Goal: Book appointment/travel/reservation

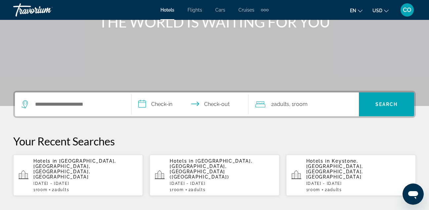
scroll to position [126, 0]
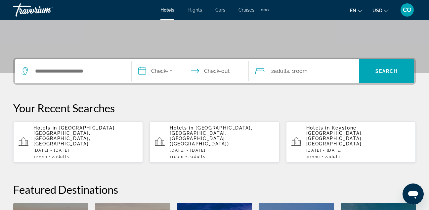
click at [101, 79] on div "Search widget" at bounding box center [73, 71] width 103 height 24
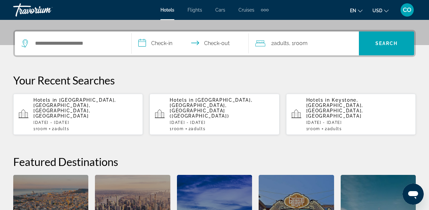
scroll to position [162, 0]
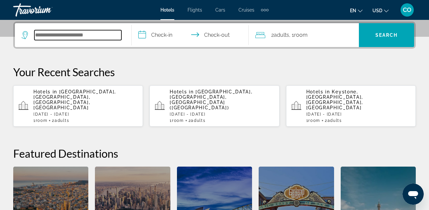
click at [105, 38] on input "Search hotel destination" at bounding box center [77, 35] width 87 height 10
type input "*"
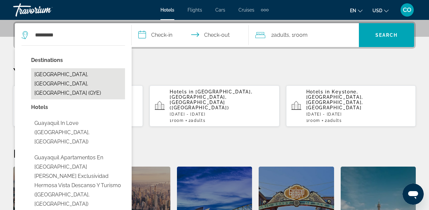
click at [99, 73] on button "[GEOGRAPHIC_DATA], [GEOGRAPHIC_DATA], [GEOGRAPHIC_DATA] (GYE)" at bounding box center [78, 83] width 94 height 31
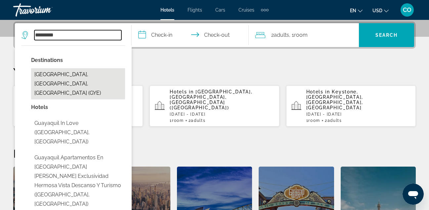
type input "**********"
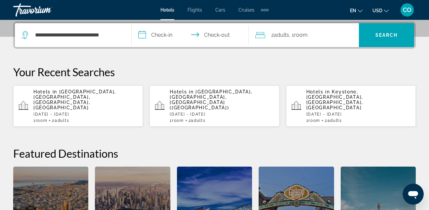
click at [174, 32] on input "**********" at bounding box center [192, 36] width 120 height 26
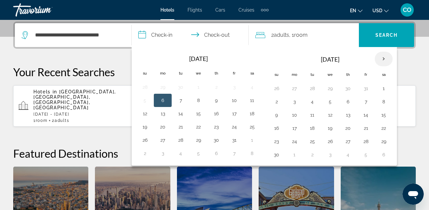
click at [382, 56] on th "Next month" at bounding box center [384, 59] width 18 height 15
click at [363, 101] on button "9" at bounding box center [366, 101] width 11 height 9
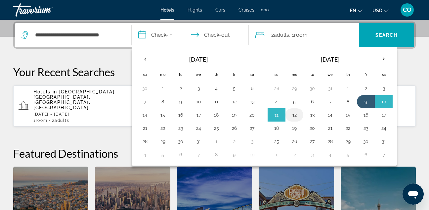
click at [295, 117] on button "12" at bounding box center [294, 114] width 11 height 9
type input "**********"
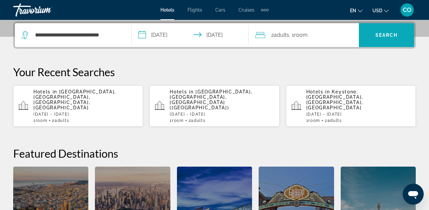
click at [375, 34] on span "Search" at bounding box center [386, 35] width 55 height 16
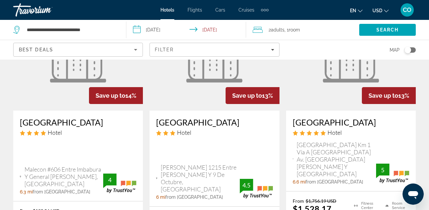
scroll to position [78, 0]
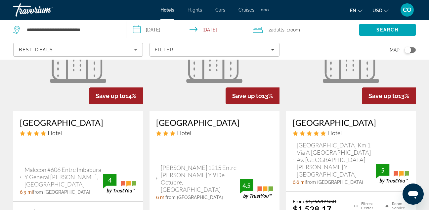
click at [69, 108] on figure "Main content" at bounding box center [78, 58] width 130 height 106
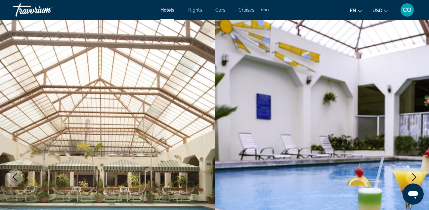
click at [298, 50] on img "Main content" at bounding box center [322, 177] width 215 height 314
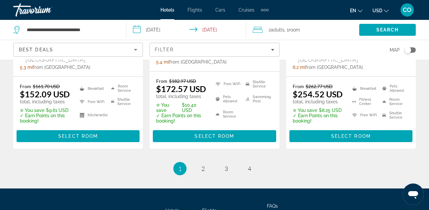
scroll to position [986, 0]
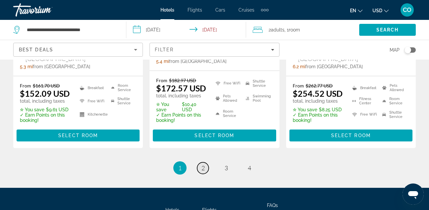
click at [202, 164] on span "2" at bounding box center [203, 167] width 3 height 7
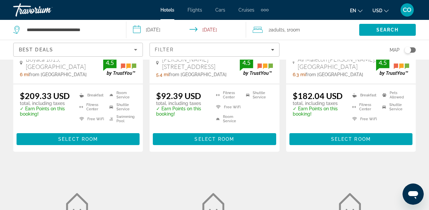
scroll to position [591, 0]
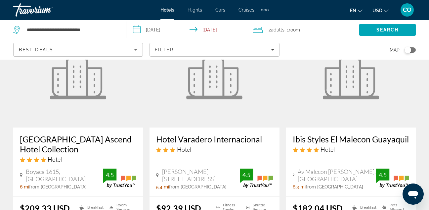
click at [253, 64] on figure "Main content" at bounding box center [215, 75] width 130 height 106
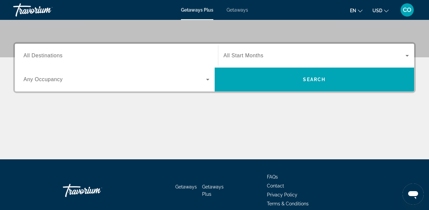
scroll to position [142, 0]
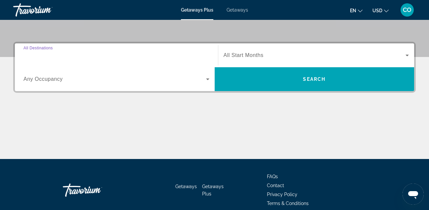
click at [197, 57] on input "Destination All Destinations" at bounding box center [117, 56] width 186 height 8
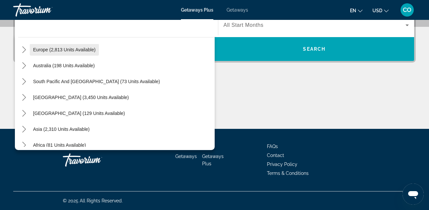
scroll to position [85, 0]
click at [21, 115] on icon "Toggle Central America (129 units available) submenu" at bounding box center [24, 113] width 7 height 7
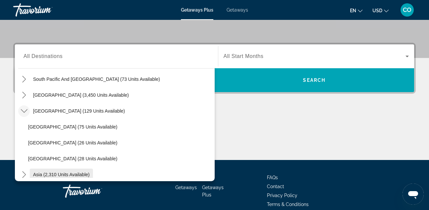
scroll to position [118, 0]
click at [28, 93] on mat-icon "Toggle South America (3,450 units available) submenu" at bounding box center [24, 96] width 12 height 12
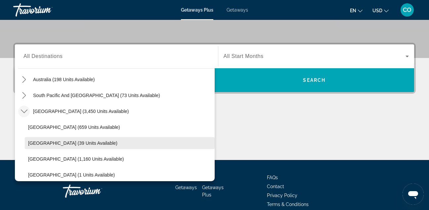
scroll to position [102, 0]
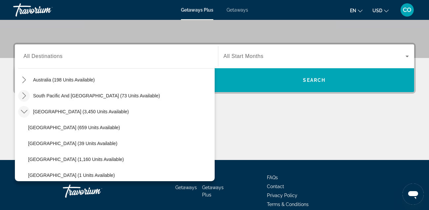
click at [26, 96] on icon "Toggle South Pacific and Oceania (73 units available) submenu" at bounding box center [24, 95] width 7 height 7
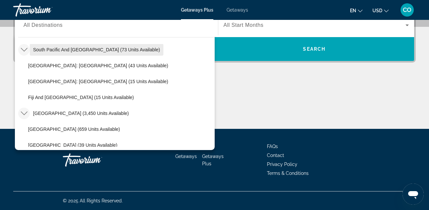
scroll to position [118, 0]
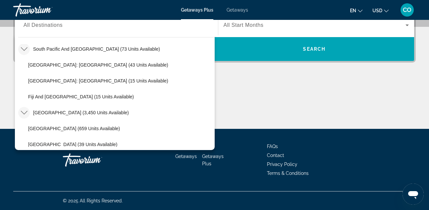
click at [21, 113] on icon "Toggle South America (3,450 units available) submenu" at bounding box center [24, 112] width 7 height 7
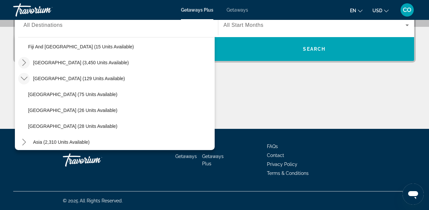
scroll to position [167, 0]
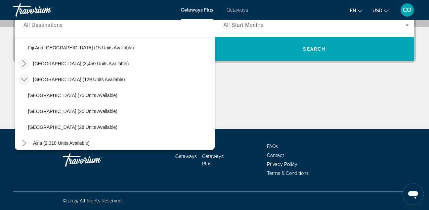
click at [22, 79] on icon "Toggle Central America (129 units available) submenu" at bounding box center [24, 80] width 7 height 4
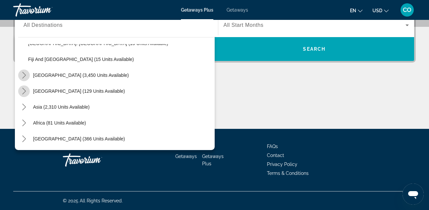
click at [22, 79] on mat-icon "Toggle South America (3,450 units available) submenu" at bounding box center [24, 76] width 12 height 12
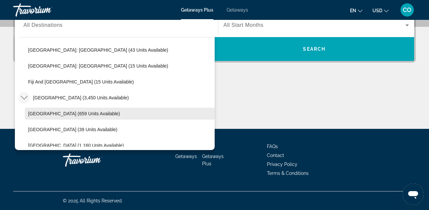
scroll to position [129, 0]
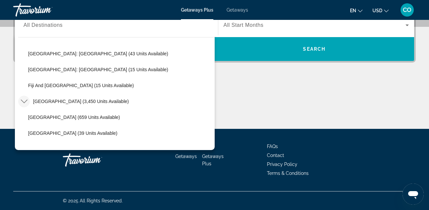
click at [23, 100] on icon "Toggle South America (3,450 units available) submenu" at bounding box center [24, 101] width 7 height 7
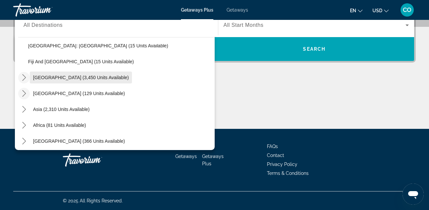
scroll to position [155, 0]
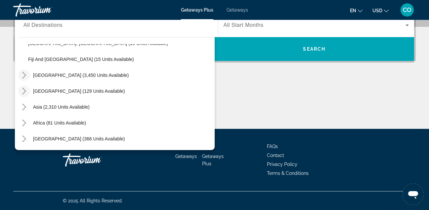
click at [23, 90] on icon "Toggle Central America (129 units available) submenu" at bounding box center [24, 91] width 7 height 7
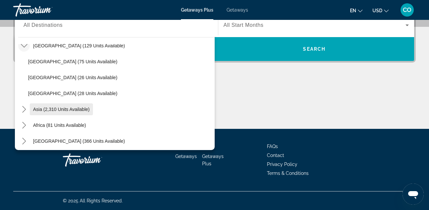
scroll to position [203, 0]
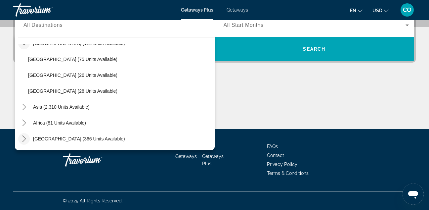
click at [25, 137] on icon "Toggle Middle East (366 units available) submenu" at bounding box center [24, 138] width 7 height 7
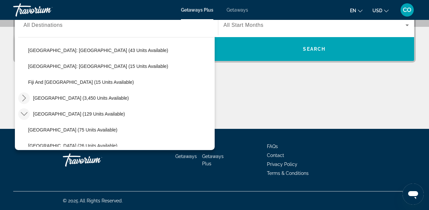
scroll to position [132, 0]
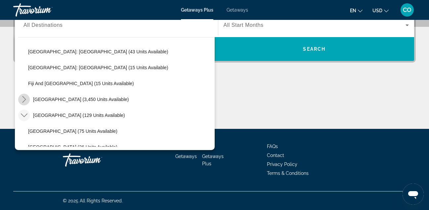
click at [24, 98] on icon "Toggle South America (3,450 units available) submenu" at bounding box center [24, 99] width 4 height 7
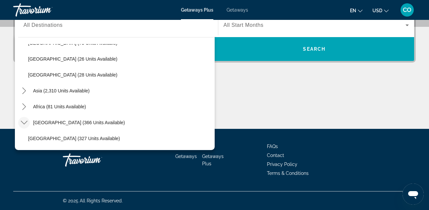
scroll to position [346, 0]
click at [24, 87] on mat-icon "Toggle Asia (2,310 units available) submenu" at bounding box center [24, 91] width 12 height 12
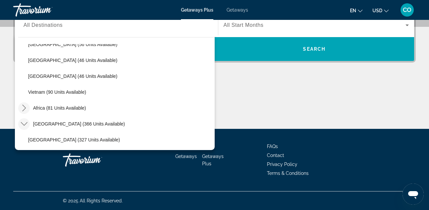
click at [23, 108] on icon "Toggle Africa (81 units available) submenu" at bounding box center [24, 108] width 7 height 7
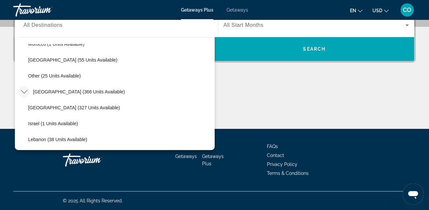
scroll to position [584, 0]
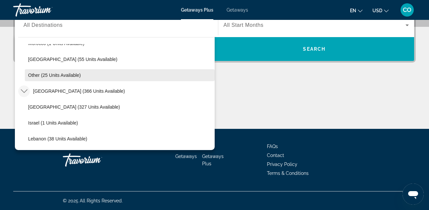
click at [34, 72] on span "Select destination: Other (25 units available)" at bounding box center [120, 75] width 190 height 16
type input "**********"
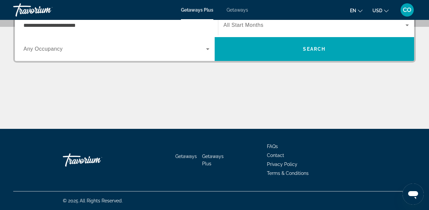
scroll to position [162, 0]
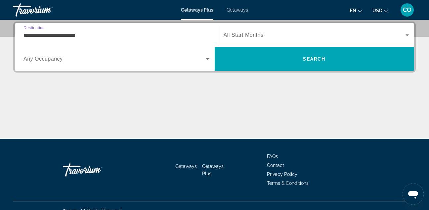
click at [103, 36] on input "**********" at bounding box center [117, 35] width 186 height 8
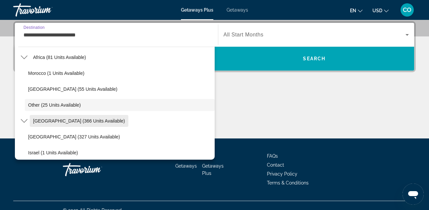
scroll to position [584, 0]
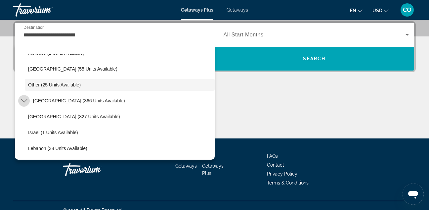
click at [22, 100] on icon "Toggle Middle East (366 units available) submenu" at bounding box center [24, 100] width 7 height 7
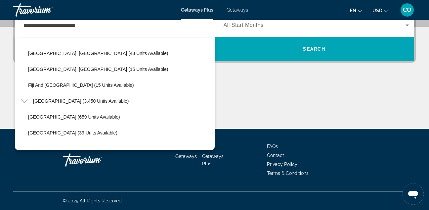
scroll to position [129, 0]
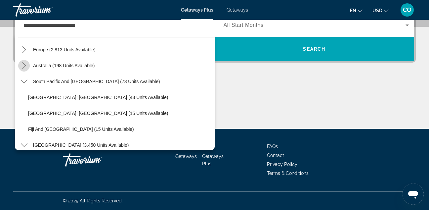
click at [20, 69] on mat-icon "Toggle Australia (198 units available) submenu" at bounding box center [24, 66] width 12 height 12
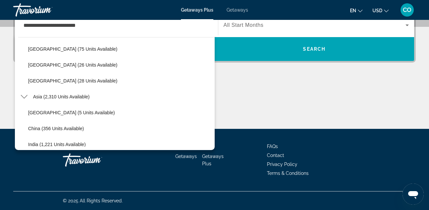
scroll to position [420, 0]
click at [23, 97] on icon "Toggle Asia (2,310 units available) submenu" at bounding box center [24, 97] width 7 height 4
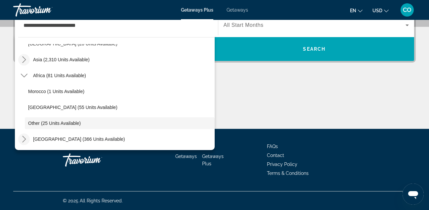
scroll to position [457, 0]
click at [8, 72] on div "**********" at bounding box center [214, 70] width 429 height 117
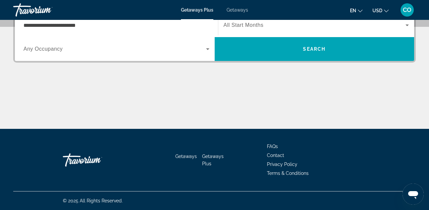
click at [72, 20] on div "**********" at bounding box center [117, 25] width 186 height 19
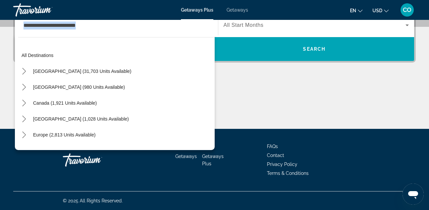
click at [72, 20] on div "**********" at bounding box center [117, 25] width 186 height 19
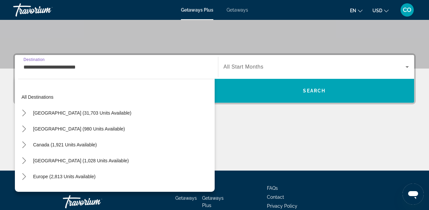
scroll to position [130, 0]
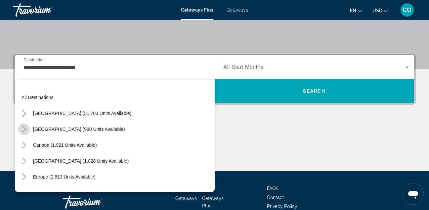
click at [26, 126] on icon "Toggle Mexico (980 units available) submenu" at bounding box center [24, 129] width 7 height 7
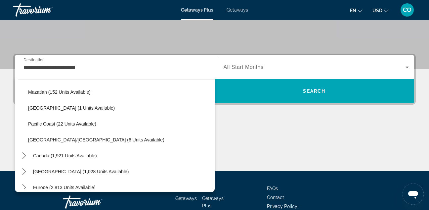
scroll to position [156, 0]
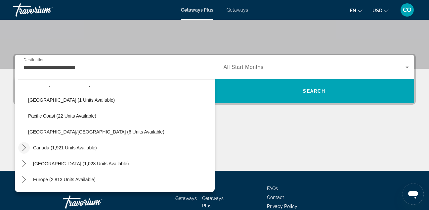
click at [25, 147] on icon "Toggle Canada (1,921 units available) submenu" at bounding box center [24, 147] width 4 height 7
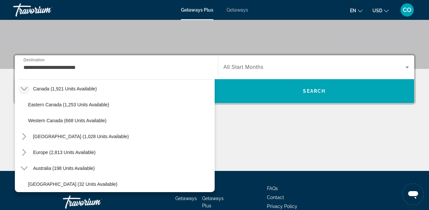
scroll to position [220, 0]
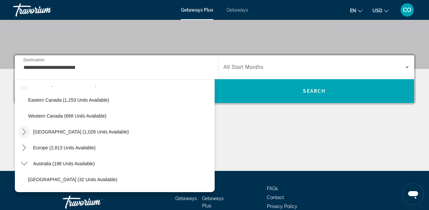
click at [18, 131] on mat-icon "Toggle Caribbean & Atlantic Islands (1,028 units available) submenu" at bounding box center [24, 132] width 12 height 12
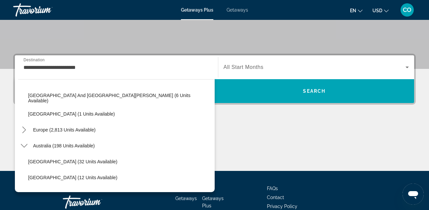
scroll to position [317, 0]
click at [23, 129] on icon "Toggle Europe (2,813 units available) submenu" at bounding box center [24, 129] width 7 height 7
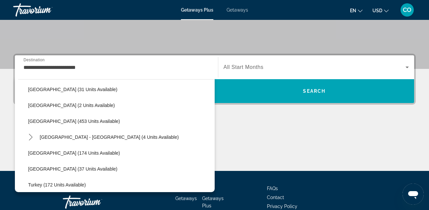
scroll to position [558, 0]
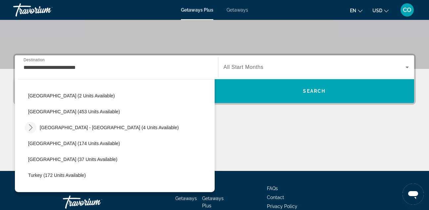
click at [31, 123] on mat-icon "Toggle Spain - Canary Islands (4 units available) submenu" at bounding box center [31, 128] width 12 height 12
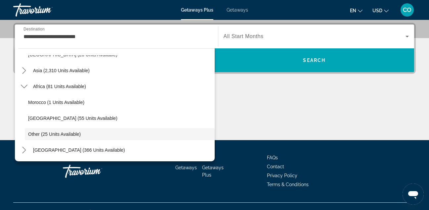
scroll to position [160, 0]
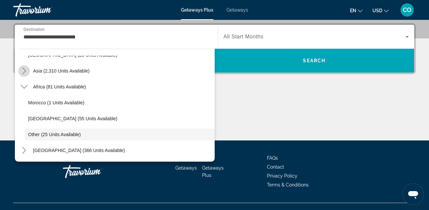
click at [24, 68] on icon "Toggle Asia (2,310 units available) submenu" at bounding box center [24, 71] width 7 height 7
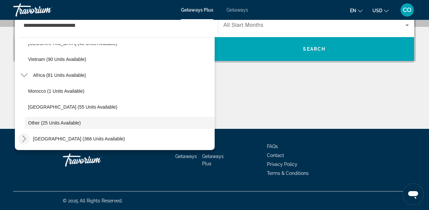
click at [22, 139] on icon "Toggle Middle East (366 units available) submenu" at bounding box center [24, 138] width 7 height 7
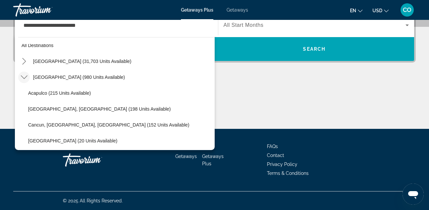
scroll to position [0, 0]
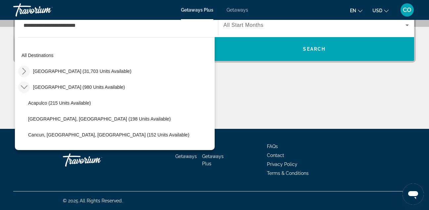
click at [24, 73] on icon "Toggle United States (31,703 units available) submenu" at bounding box center [24, 71] width 4 height 7
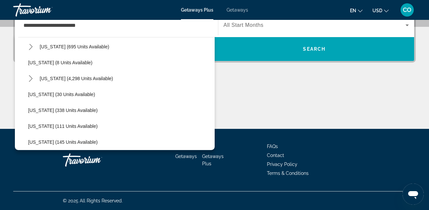
scroll to position [88, 0]
click at [33, 75] on icon "Toggle Florida (4,298 units available) submenu" at bounding box center [30, 78] width 7 height 7
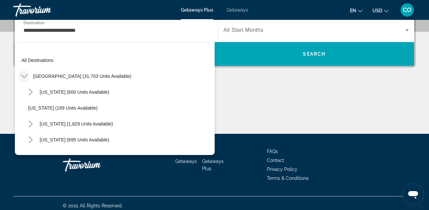
scroll to position [167, 0]
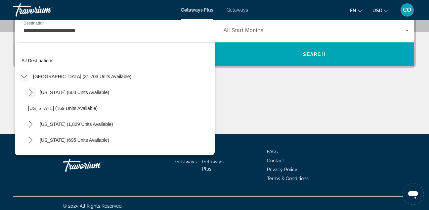
click at [28, 94] on icon "Toggle Arizona (600 units available) submenu" at bounding box center [30, 92] width 7 height 7
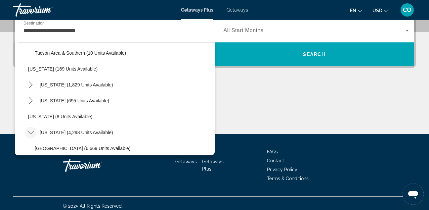
scroll to position [103, 0]
click at [27, 80] on mat-icon "Toggle California (1,829 units available) submenu" at bounding box center [31, 85] width 12 height 12
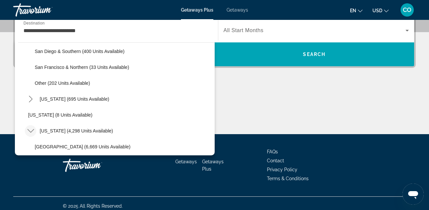
scroll to position [185, 0]
click at [30, 97] on icon "Toggle Colorado (695 units available) submenu" at bounding box center [31, 98] width 4 height 7
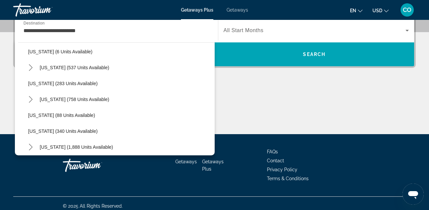
scroll to position [486, 0]
click at [29, 67] on icon "Toggle Maine (537 units available) submenu" at bounding box center [30, 67] width 7 height 7
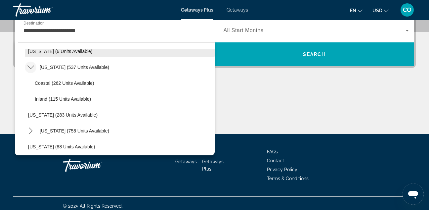
scroll to position [172, 0]
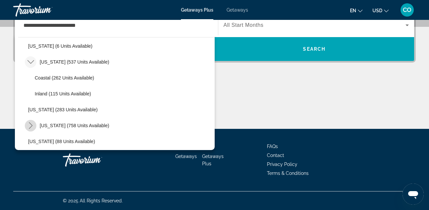
click at [34, 123] on mat-icon "Toggle Massachusetts (758 units available) submenu" at bounding box center [31, 126] width 12 height 12
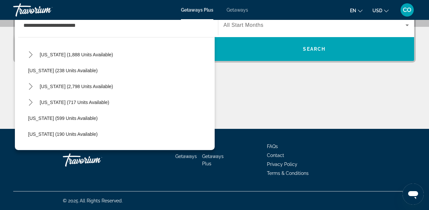
scroll to position [637, 0]
click at [29, 53] on icon "Toggle Missouri (1,888 units available) submenu" at bounding box center [30, 54] width 7 height 7
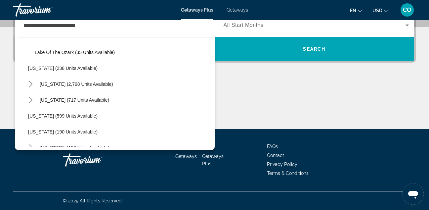
scroll to position [678, 0]
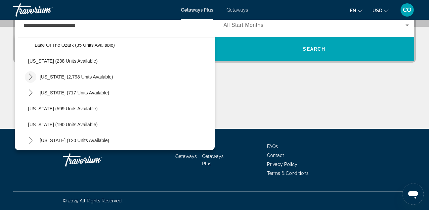
click at [27, 74] on icon "Toggle Nevada (2,798 units available) submenu" at bounding box center [30, 76] width 7 height 7
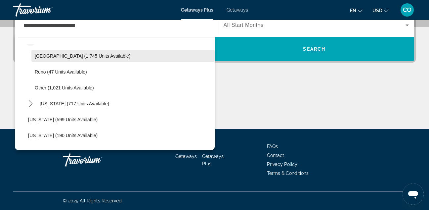
scroll to position [716, 0]
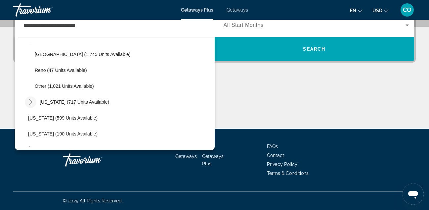
click at [36, 95] on span "Toggle New Hampshire (717 units available) submenu" at bounding box center [31, 102] width 16 height 16
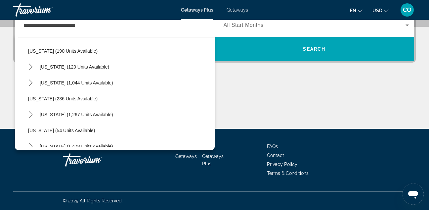
scroll to position [832, 0]
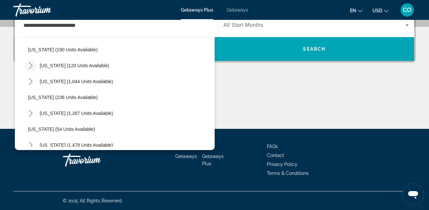
click at [33, 69] on icon "Toggle New York (120 units available) submenu" at bounding box center [30, 65] width 7 height 7
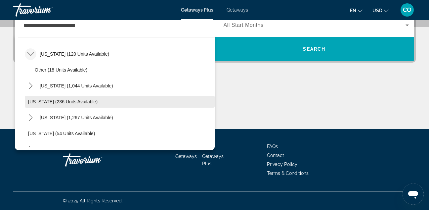
scroll to position [844, 0]
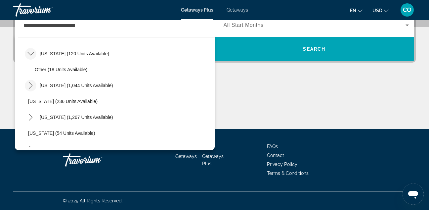
click at [32, 88] on icon "Toggle North Carolina (1,044 units available) submenu" at bounding box center [30, 85] width 7 height 7
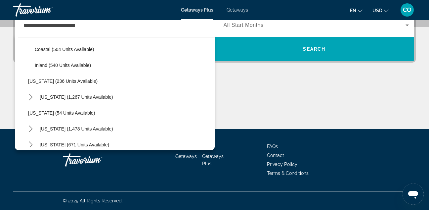
scroll to position [896, 0]
click at [28, 96] on icon "Toggle Pennsylvania (1,267 units available) submenu" at bounding box center [30, 96] width 7 height 7
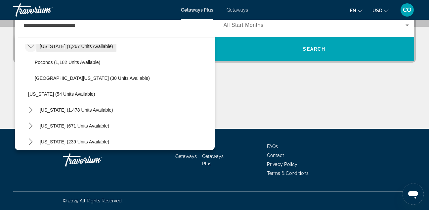
scroll to position [948, 0]
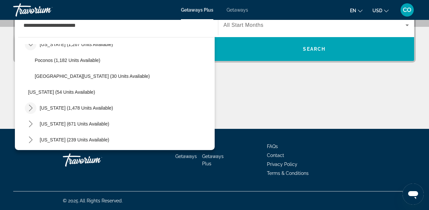
click at [29, 108] on icon "Toggle South Carolina (1,478 units available) submenu" at bounding box center [30, 108] width 7 height 7
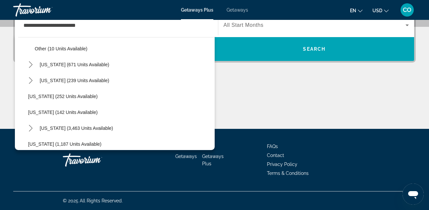
scroll to position [1056, 0]
click at [31, 63] on icon "Toggle Tennessee (671 units available) submenu" at bounding box center [31, 64] width 4 height 7
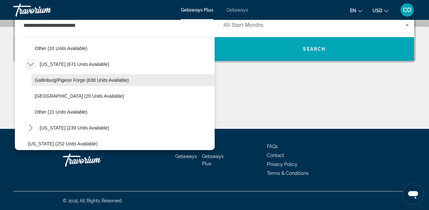
scroll to position [1077, 0]
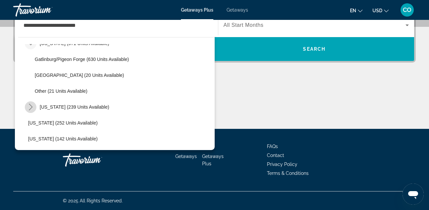
click at [32, 104] on icon "Toggle Texas (239 units available) submenu" at bounding box center [30, 107] width 7 height 7
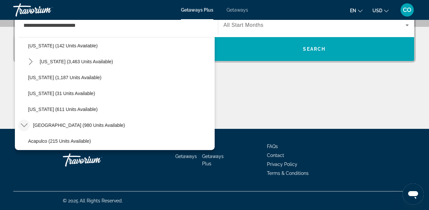
scroll to position [1208, 0]
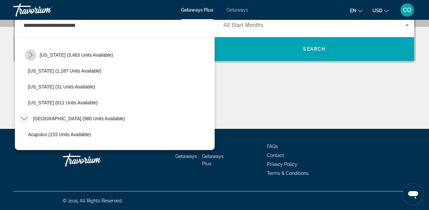
click at [27, 57] on mat-icon "Toggle Virginia (3,463 units available) submenu" at bounding box center [31, 55] width 12 height 12
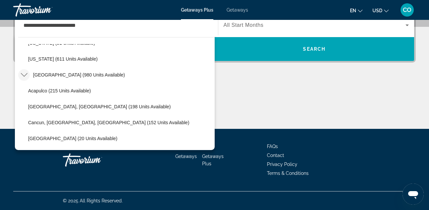
scroll to position [1300, 0]
click at [23, 72] on icon "Toggle Mexico (980 units available) submenu" at bounding box center [24, 74] width 7 height 7
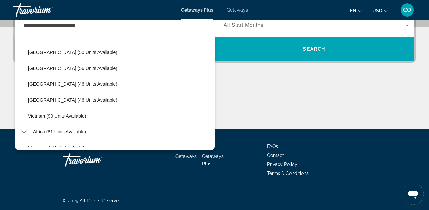
scroll to position [2325, 0]
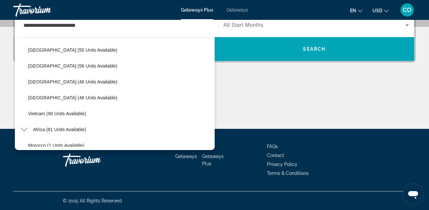
click at [248, 96] on div "Main content" at bounding box center [214, 104] width 403 height 50
